Goal: Check status: Verify the current state of an ongoing process or item

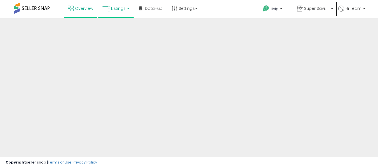
click at [118, 11] on link "Listings" at bounding box center [116, 8] width 36 height 17
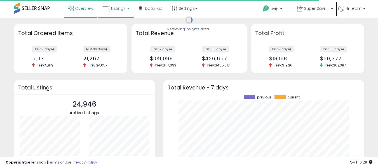
click at [122, 10] on span "Listings" at bounding box center [118, 9] width 15 height 6
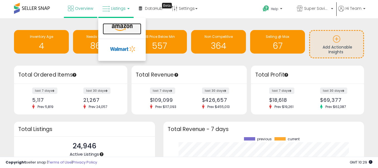
click at [122, 29] on icon at bounding box center [122, 27] width 24 height 7
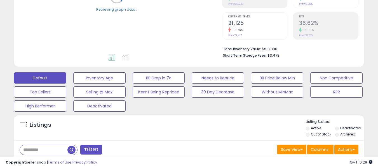
scroll to position [187, 0]
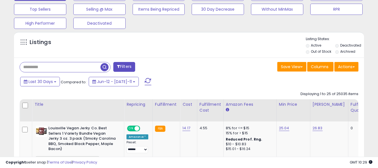
click at [45, 67] on input "text" at bounding box center [60, 67] width 81 height 10
paste input "**********"
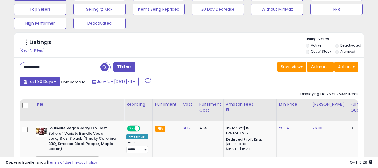
type input "**********"
click at [50, 84] on span "Last 30 Days" at bounding box center [41, 82] width 24 height 6
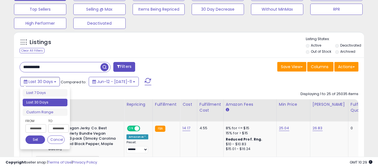
click at [104, 67] on span "button" at bounding box center [104, 67] width 8 height 8
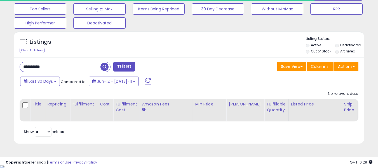
scroll to position [188, 0]
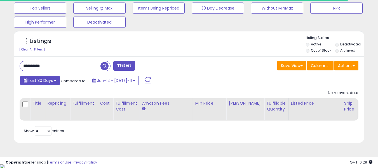
click at [49, 79] on span "Last 30 Days" at bounding box center [41, 80] width 24 height 6
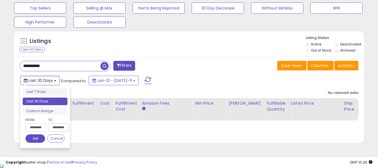
scroll to position [115, 202]
click at [43, 112] on li "Custom Range" at bounding box center [45, 111] width 45 height 8
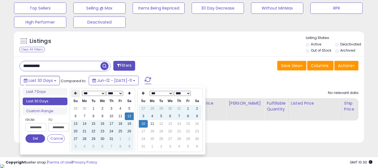
click at [77, 94] on th at bounding box center [75, 93] width 9 height 8
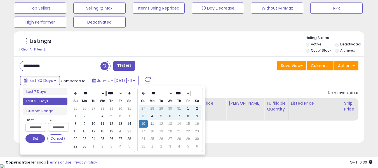
click at [77, 94] on th at bounding box center [75, 93] width 9 height 8
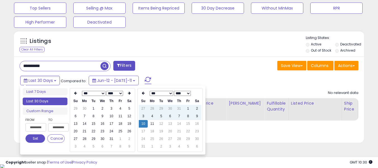
click at [77, 94] on th at bounding box center [75, 93] width 9 height 8
click at [84, 107] on td "1" at bounding box center [84, 109] width 9 height 8
type input "**********"
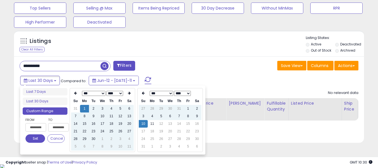
click at [106, 66] on span "button" at bounding box center [104, 66] width 8 height 8
